Goal: Check status: Verify the current state of an ongoing process or item

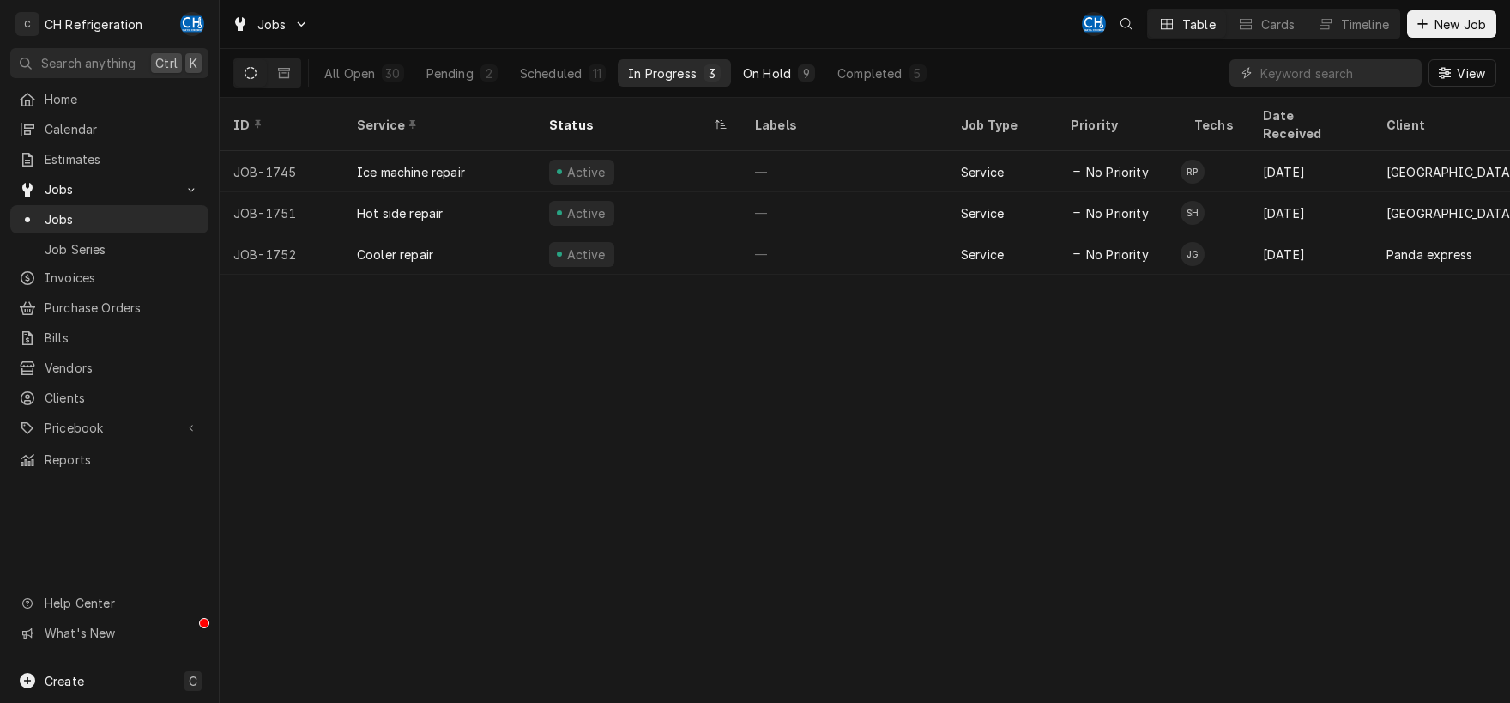
click at [745, 81] on div "On Hold" at bounding box center [767, 73] width 48 height 18
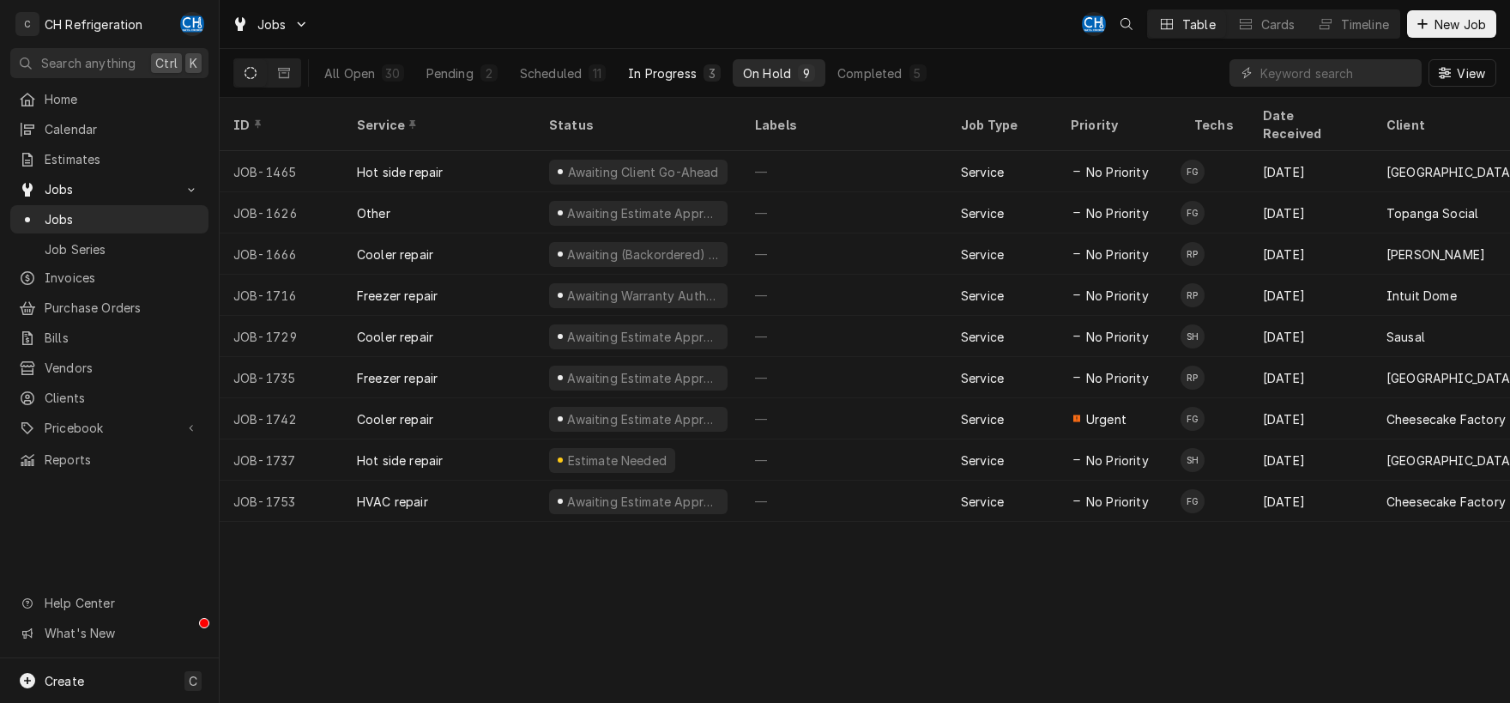
click at [685, 83] on button "In Progress 3" at bounding box center [674, 72] width 113 height 27
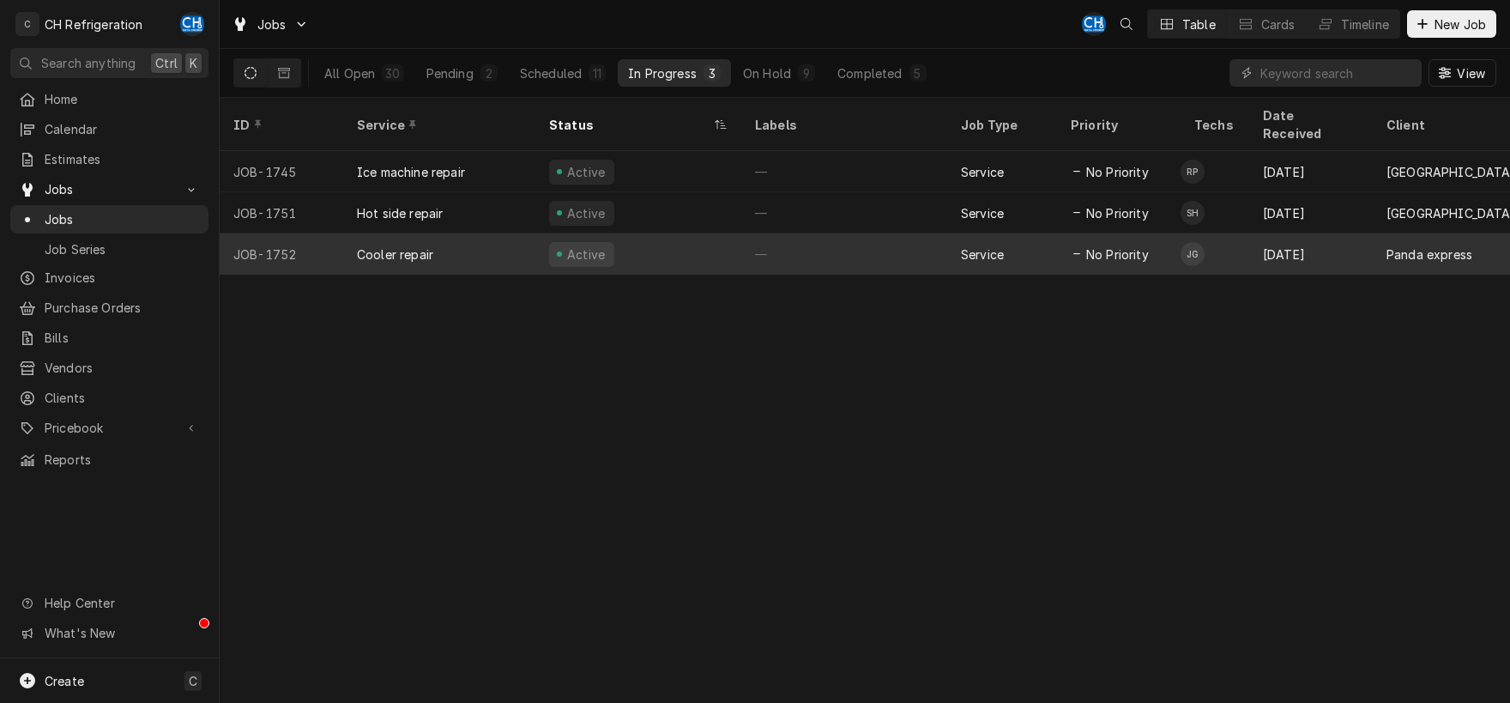
click at [864, 233] on div "—" at bounding box center [844, 253] width 206 height 41
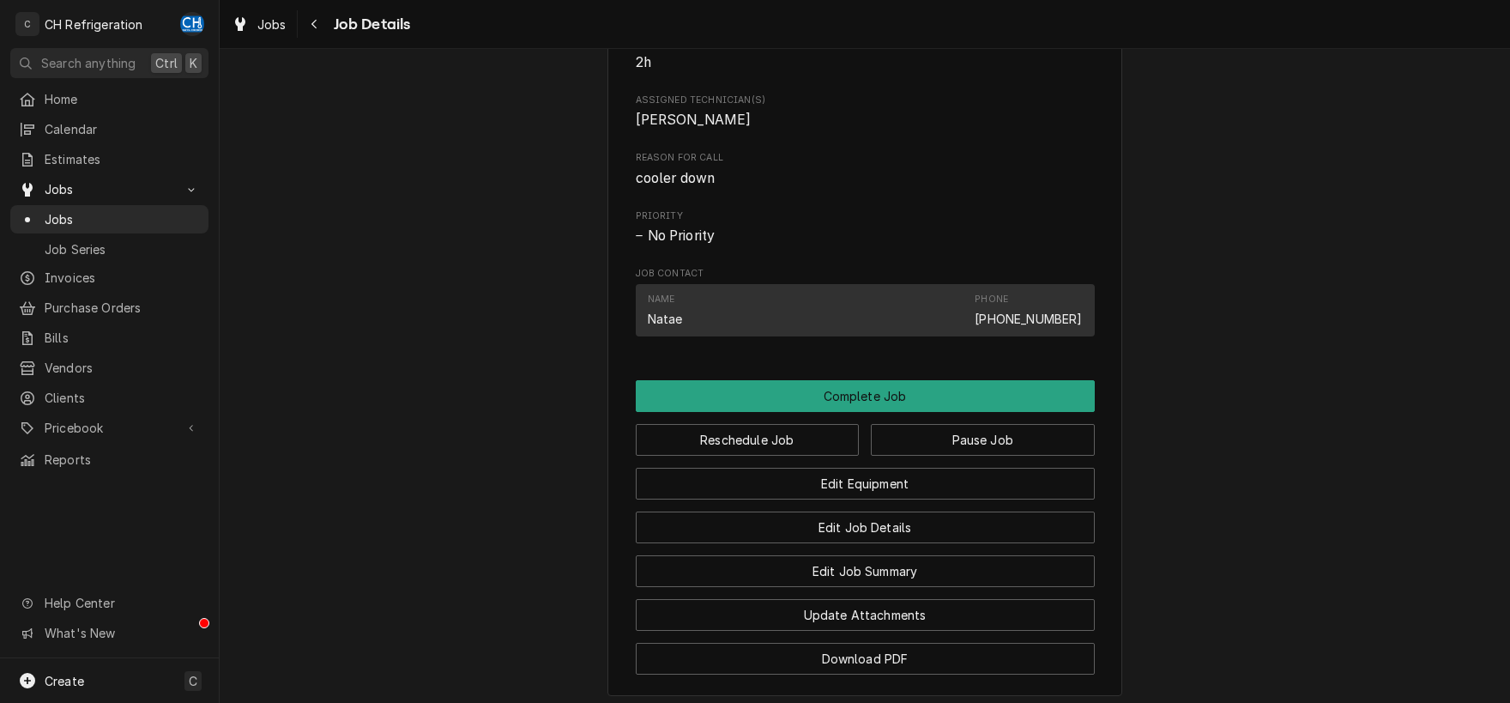
scroll to position [988, 0]
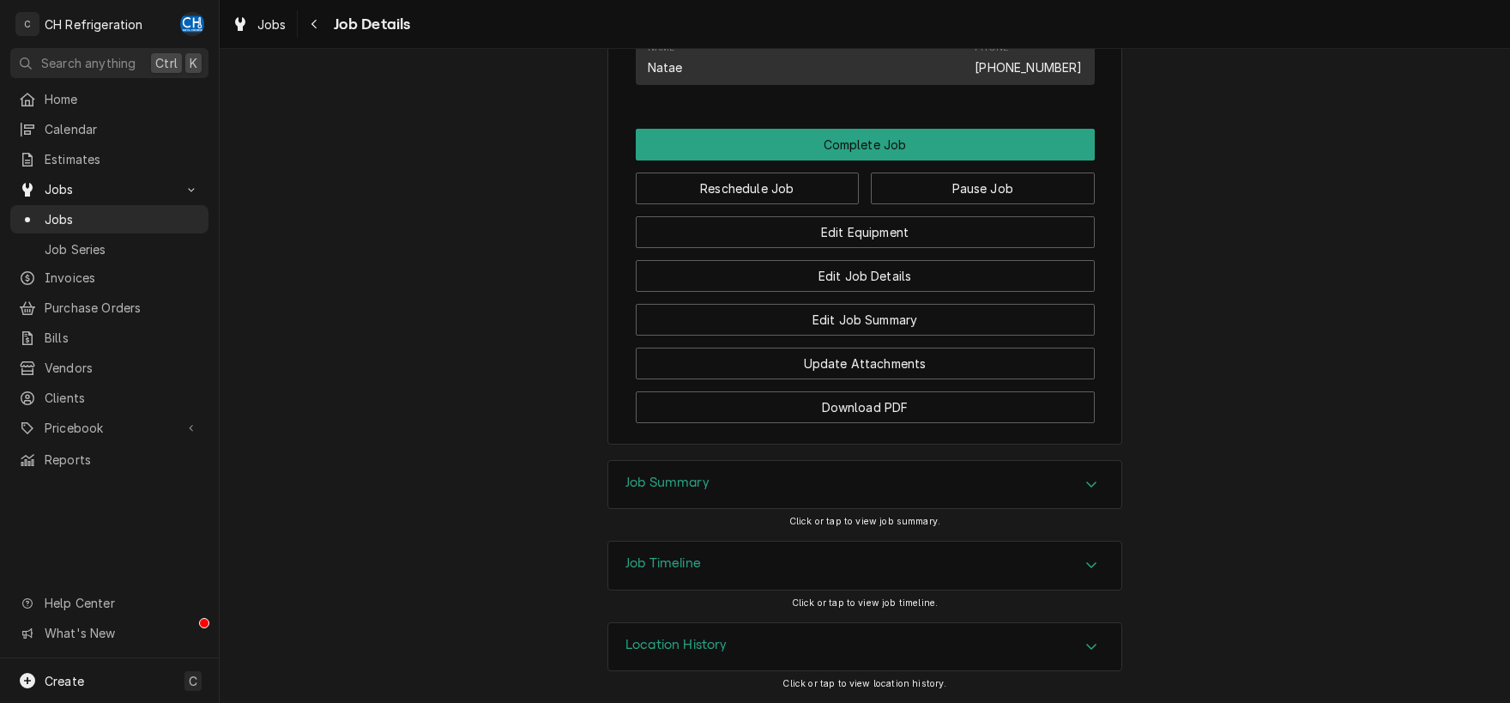
click at [1082, 483] on div "Accordion Header" at bounding box center [1092, 485] width 26 height 21
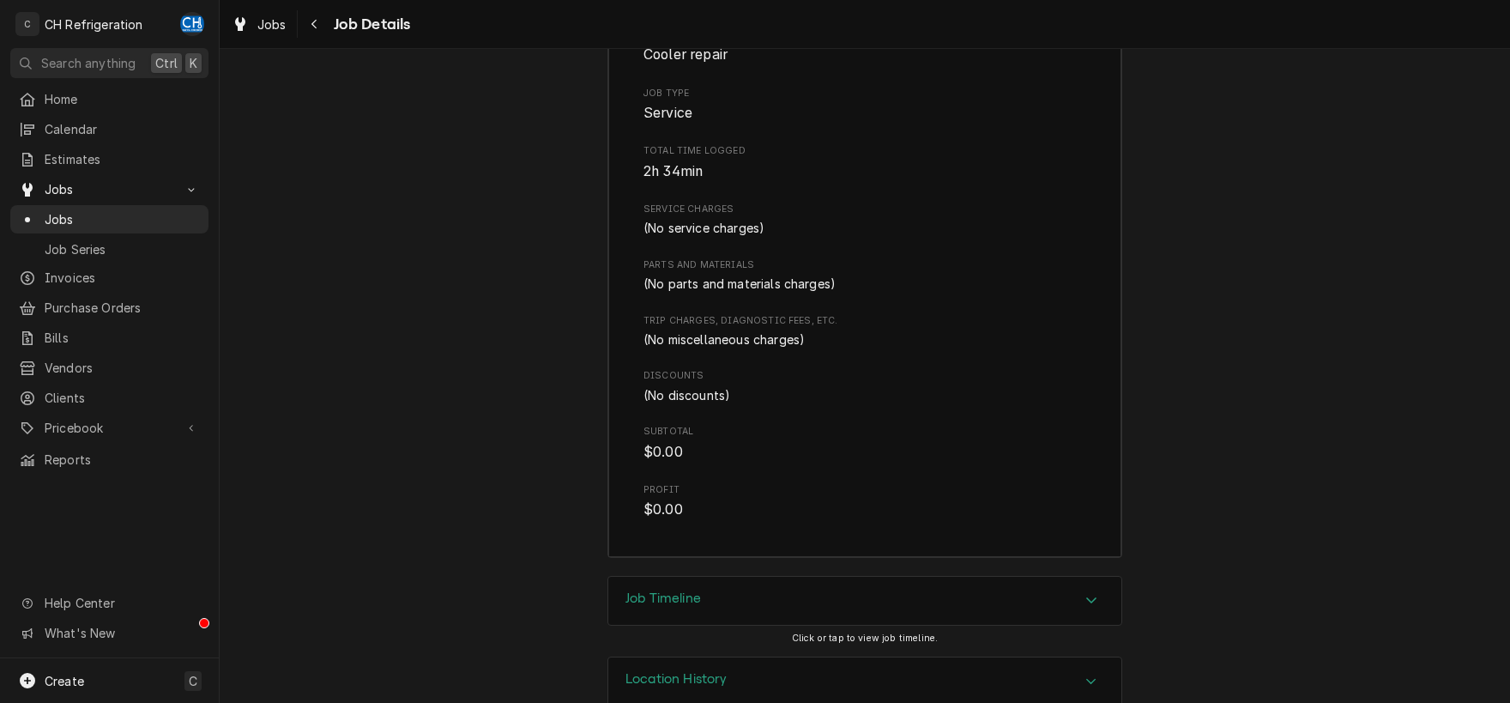
scroll to position [0, 0]
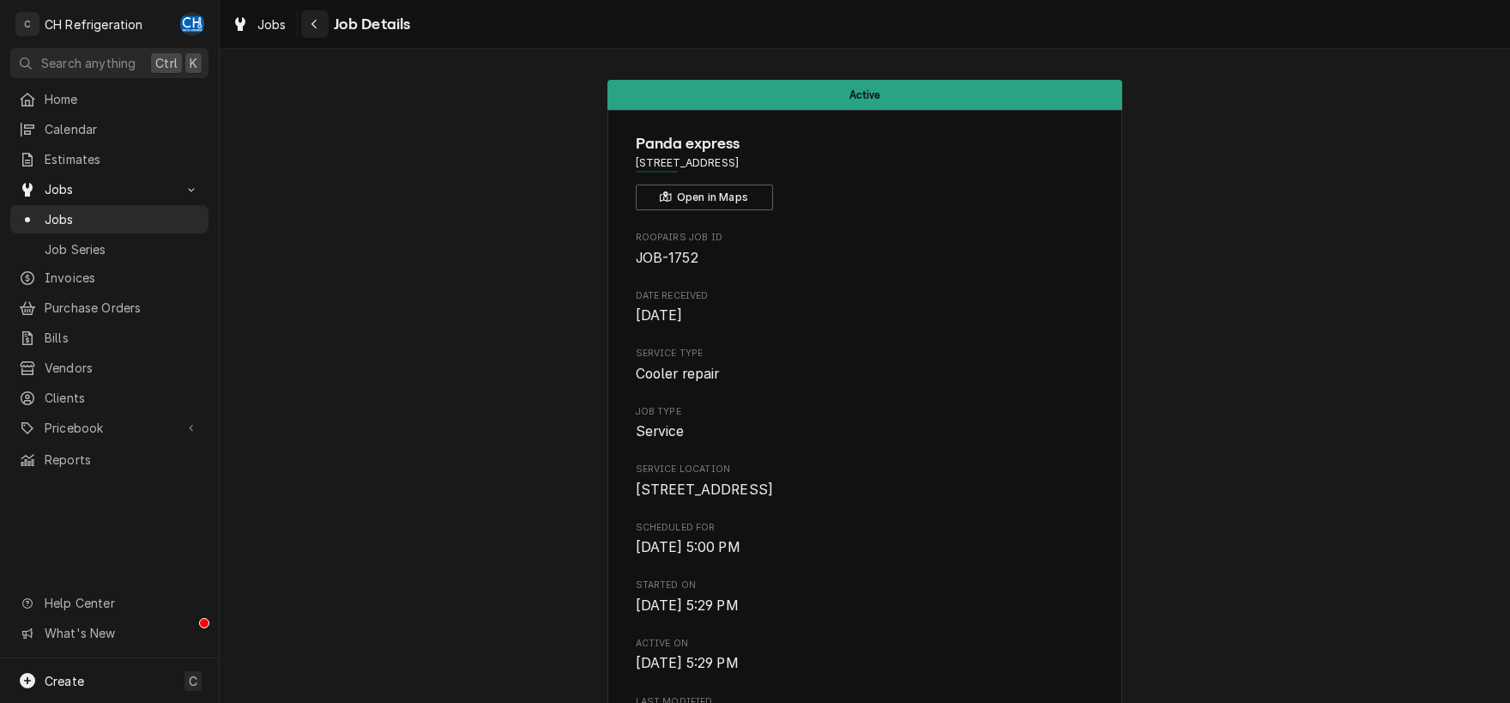
click at [318, 21] on div "Navigate back" at bounding box center [314, 23] width 17 height 17
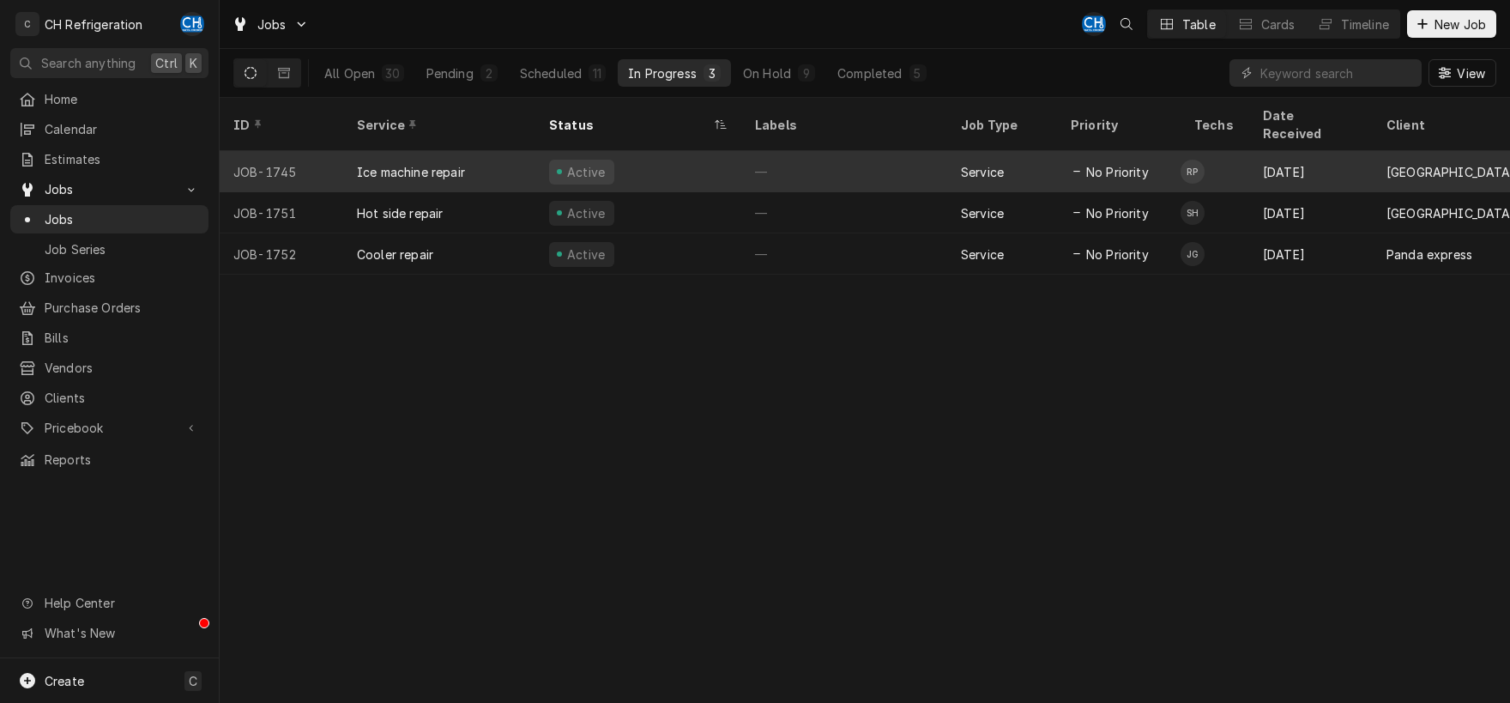
click at [795, 152] on div "—" at bounding box center [844, 171] width 206 height 41
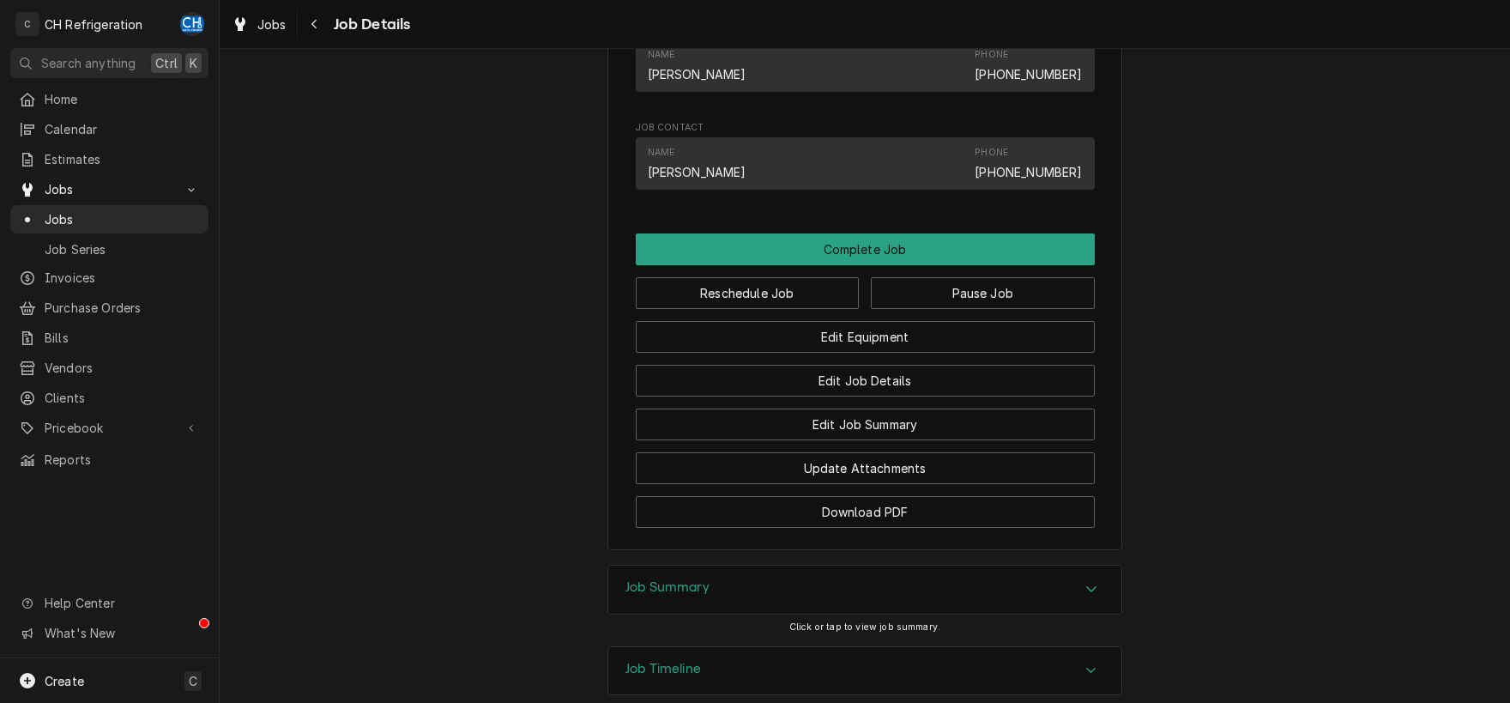
scroll to position [1164, 0]
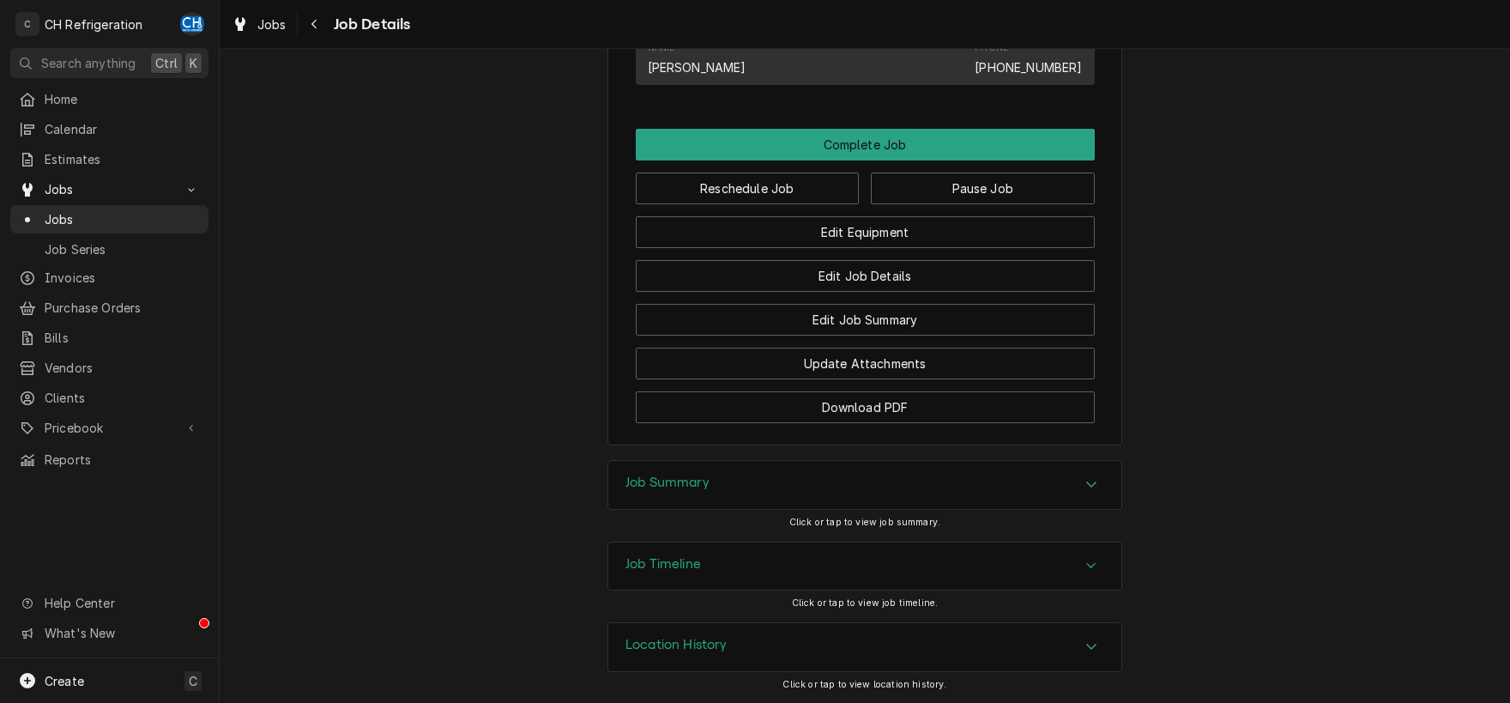
click at [1056, 499] on div "Job Summary" at bounding box center [864, 485] width 513 height 48
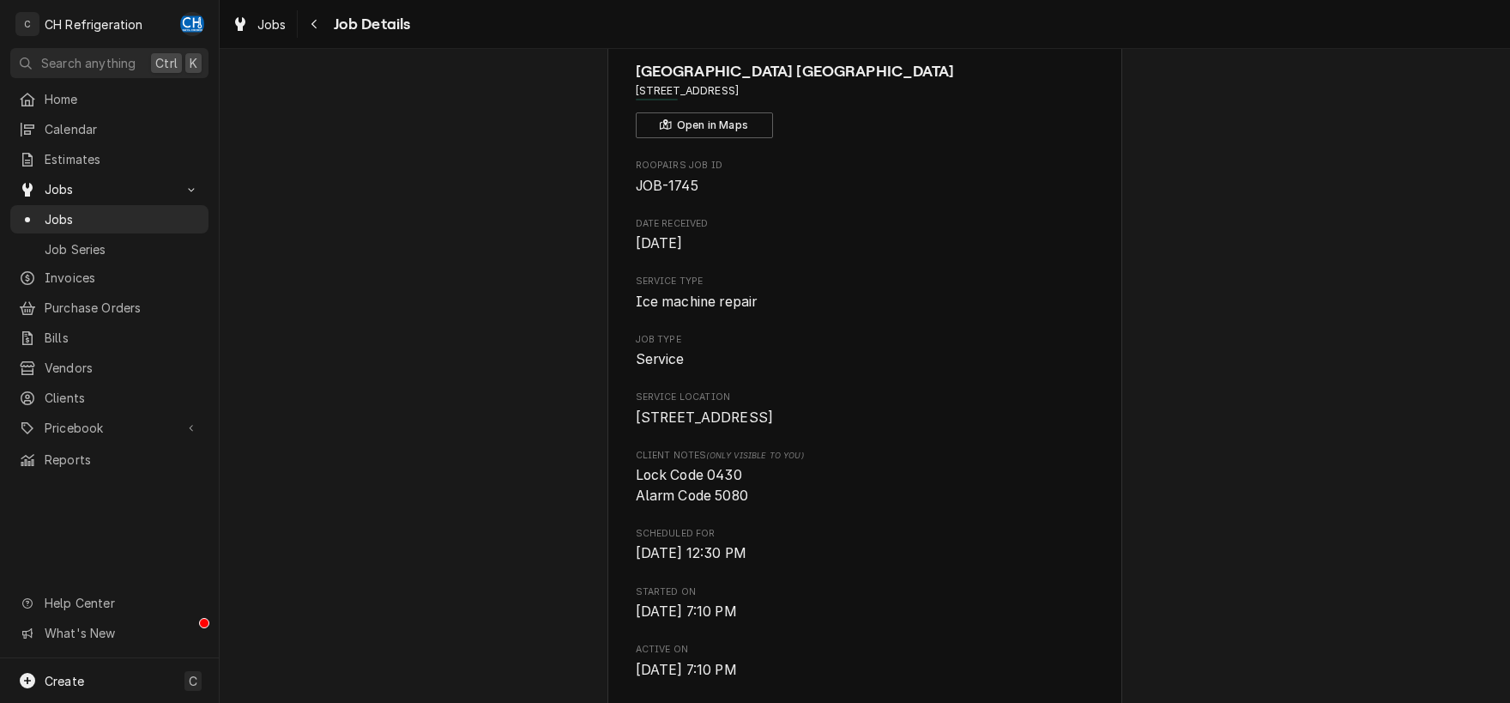
scroll to position [0, 0]
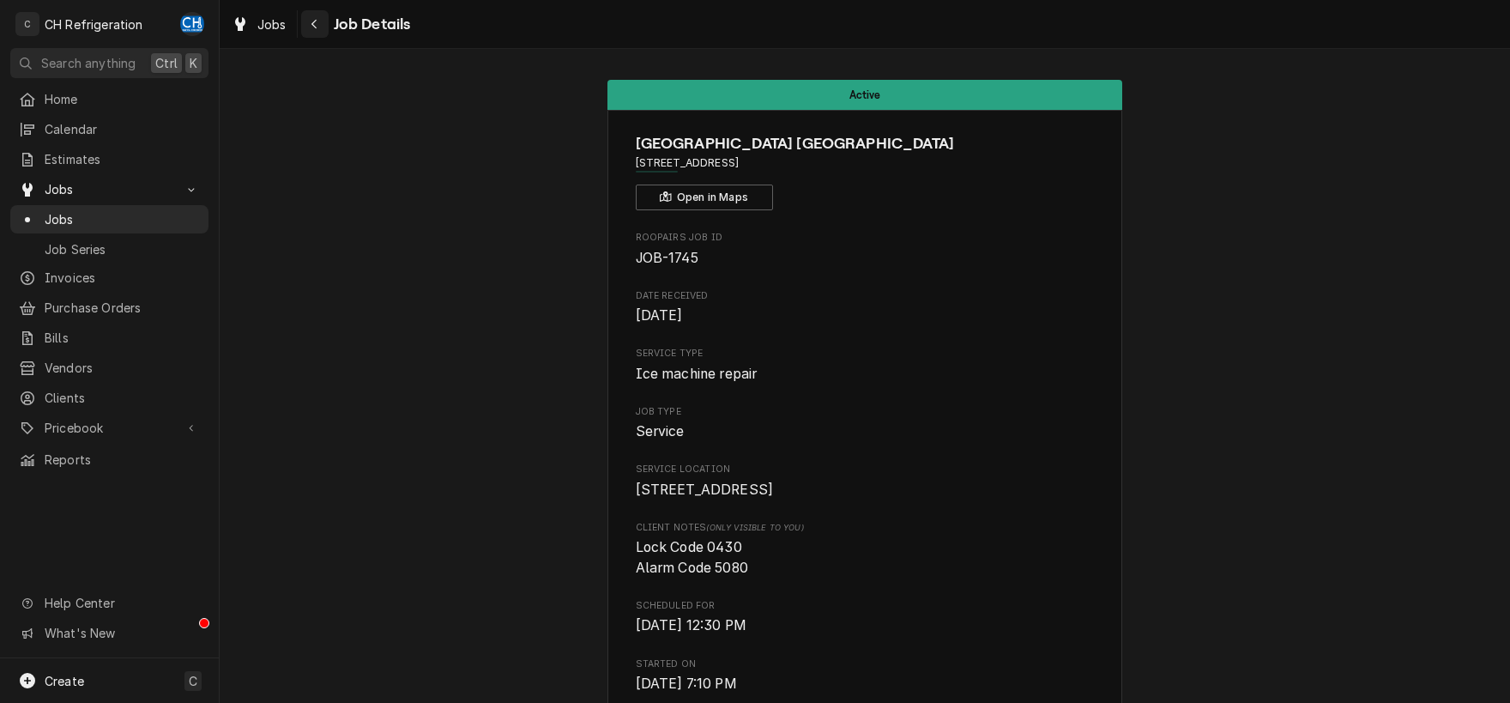
click at [305, 27] on button "Navigate back" at bounding box center [314, 23] width 27 height 27
